Goal: Task Accomplishment & Management: Manage account settings

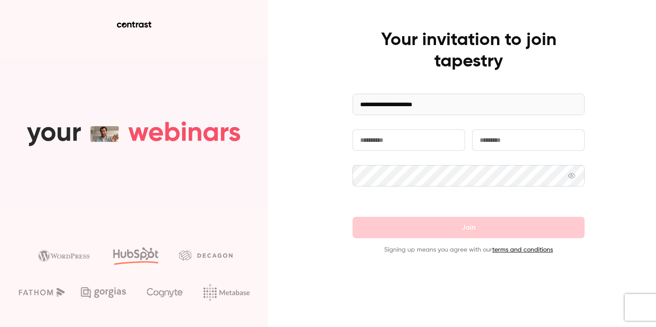
click at [426, 138] on input "text" at bounding box center [409, 139] width 112 height 21
type input "**********"
type input "********"
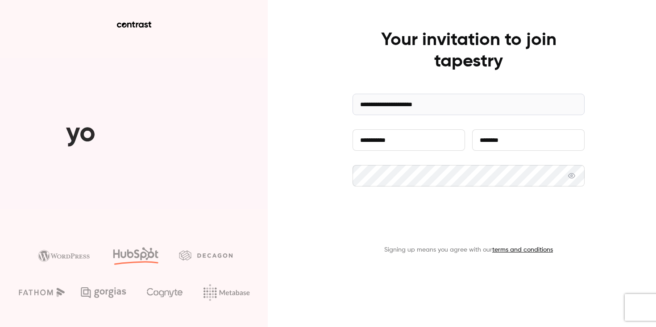
click at [472, 233] on button "Join" at bounding box center [469, 227] width 232 height 21
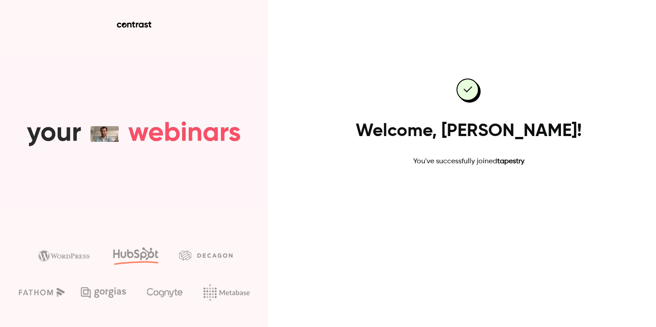
click at [472, 200] on link "Go to dashboard" at bounding box center [469, 195] width 76 height 21
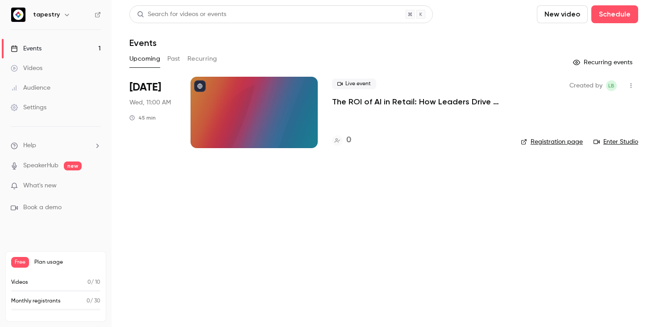
click at [416, 98] on p "The ROI of AI in Retail: How Leaders Drive Growth with [PERSON_NAME]" at bounding box center [419, 101] width 175 height 11
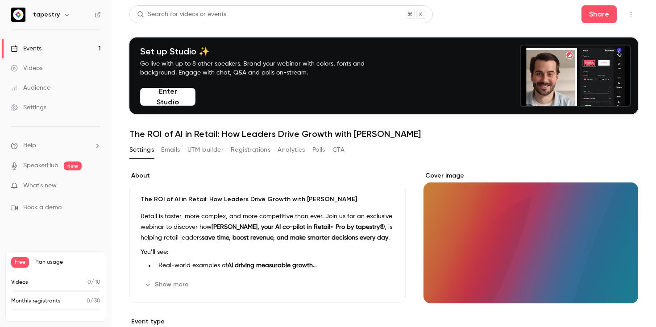
click at [162, 95] on button "Enter Studio" at bounding box center [167, 97] width 55 height 18
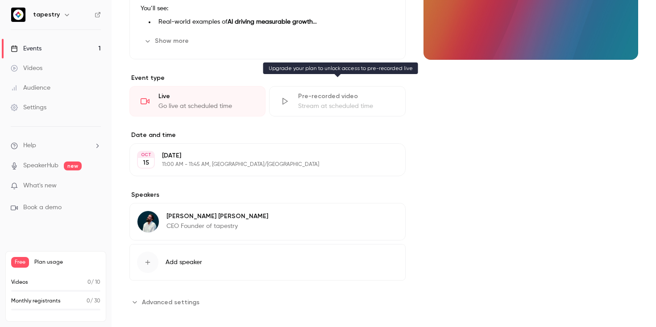
scroll to position [253, 0]
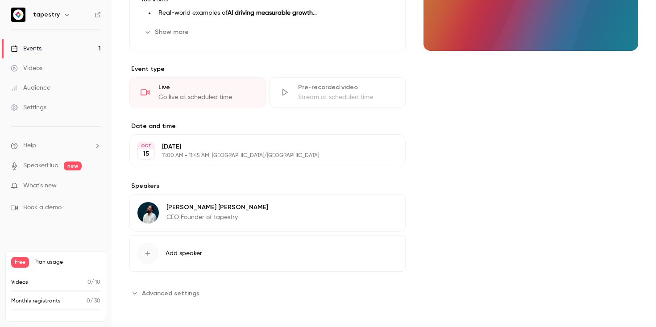
click at [155, 298] on span "Advanced settings" at bounding box center [171, 293] width 58 height 9
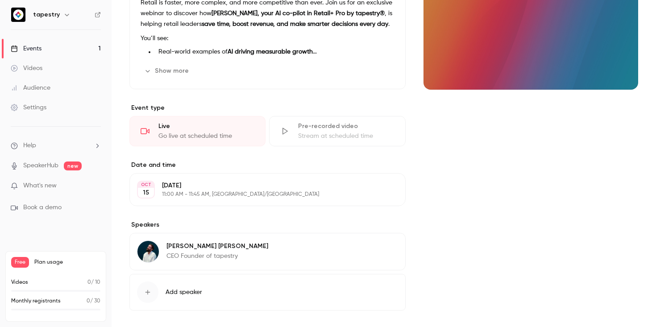
scroll to position [0, 0]
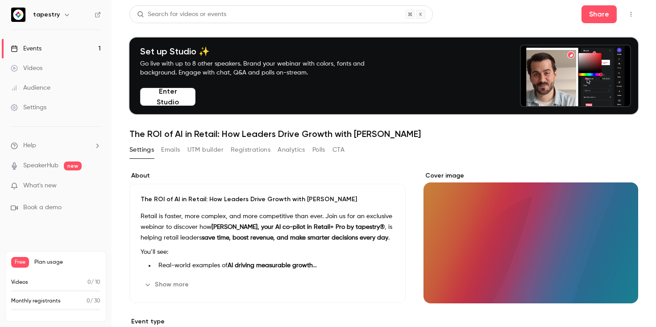
click at [52, 108] on link "Settings" at bounding box center [56, 108] width 112 height 20
